Goal: Check status: Check status

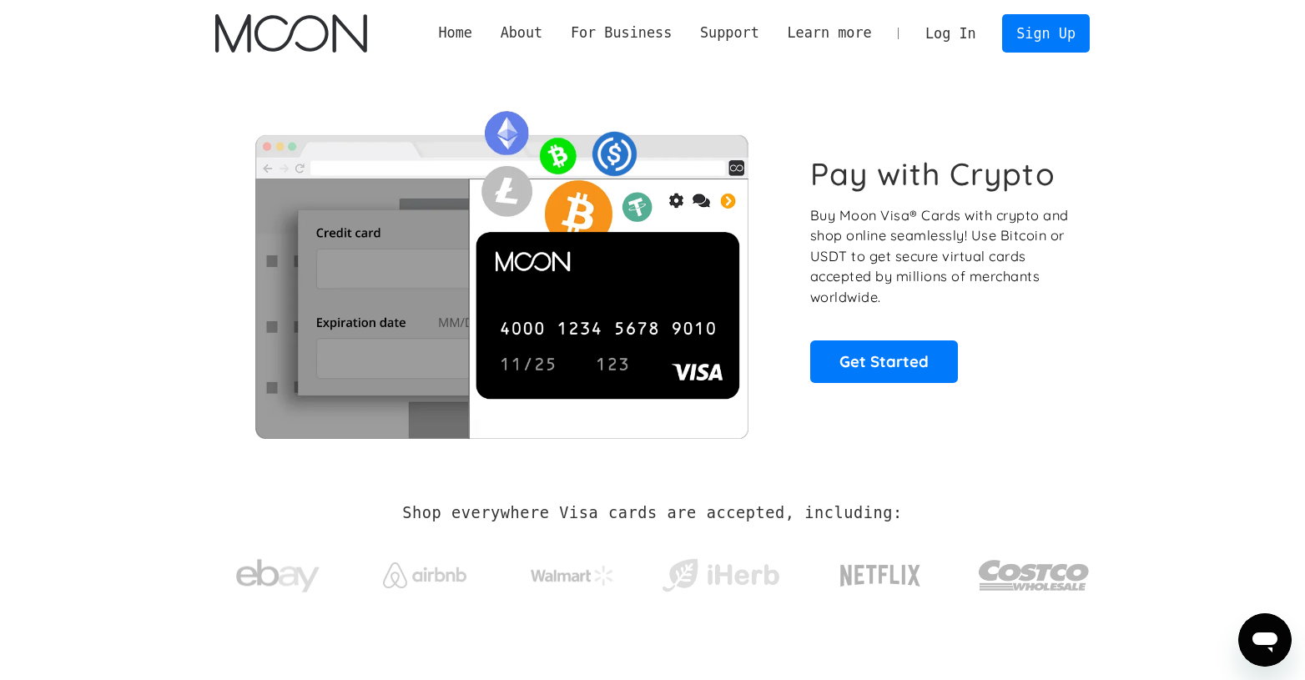
click at [959, 33] on link "Log In" at bounding box center [950, 33] width 78 height 37
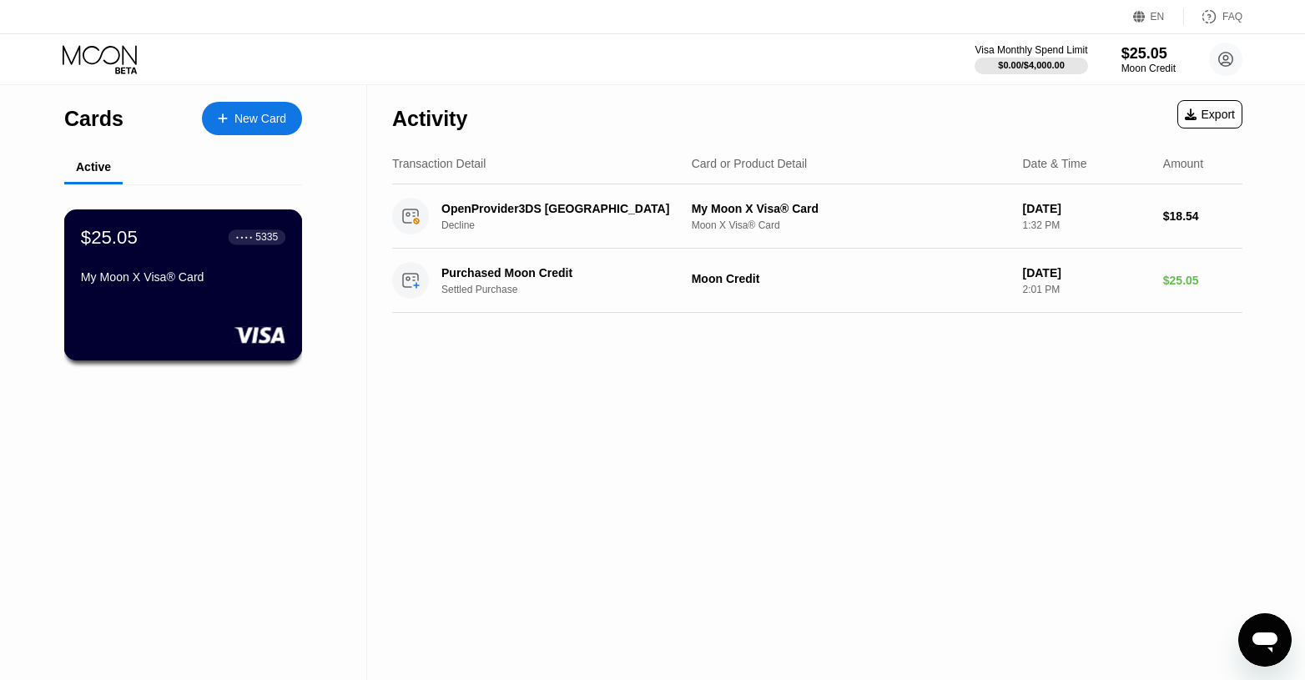
click at [187, 279] on div "My Moon X Visa® Card" at bounding box center [183, 276] width 204 height 13
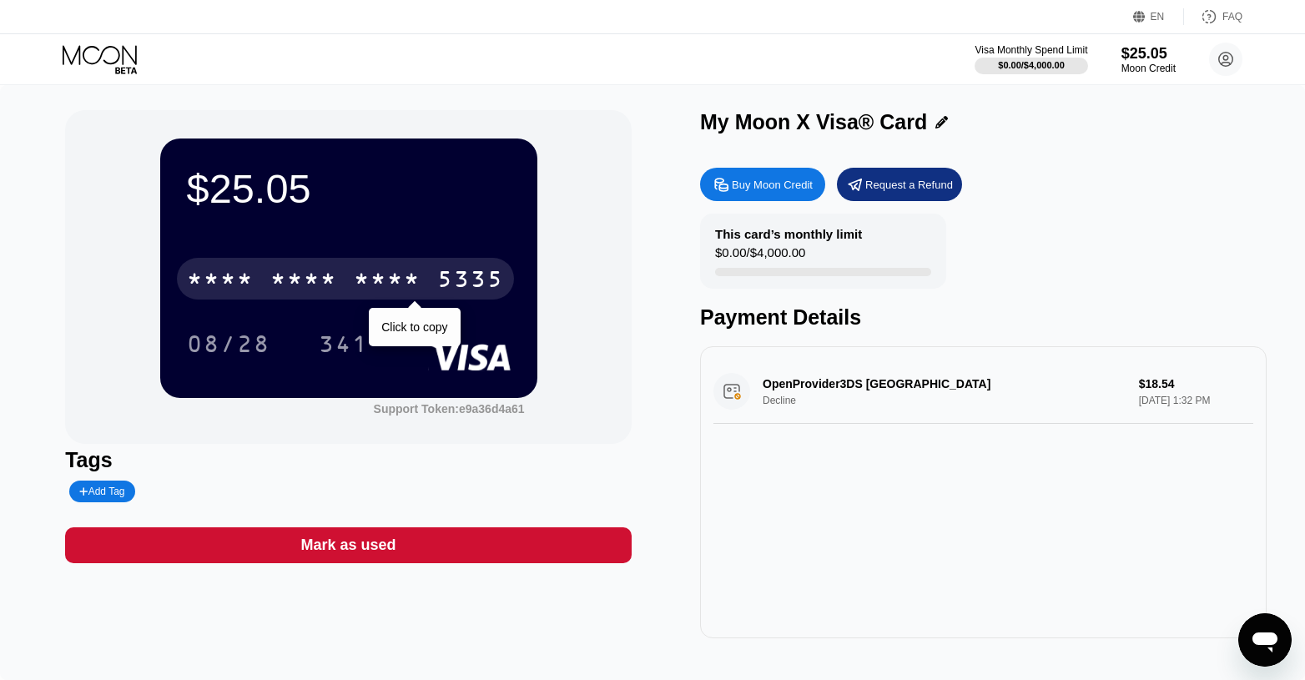
click at [300, 284] on div "* * * *" at bounding box center [303, 281] width 67 height 27
